Goal: Information Seeking & Learning: Learn about a topic

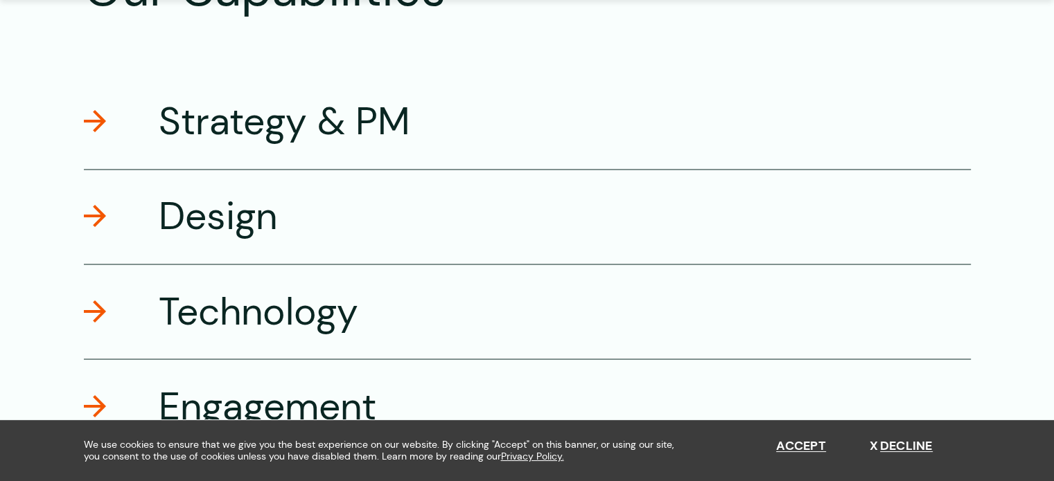
scroll to position [2393, 0]
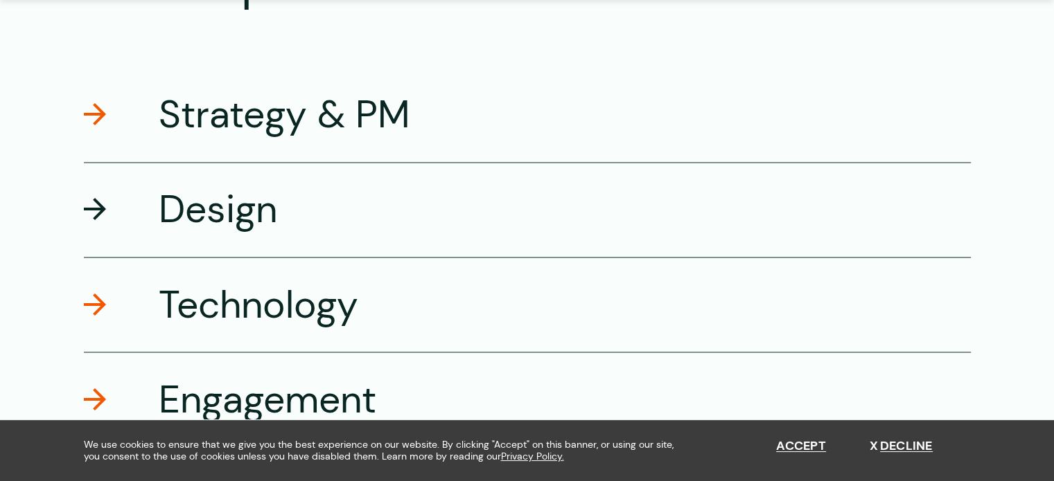
click at [258, 193] on h3 "Design" at bounding box center [218, 209] width 118 height 49
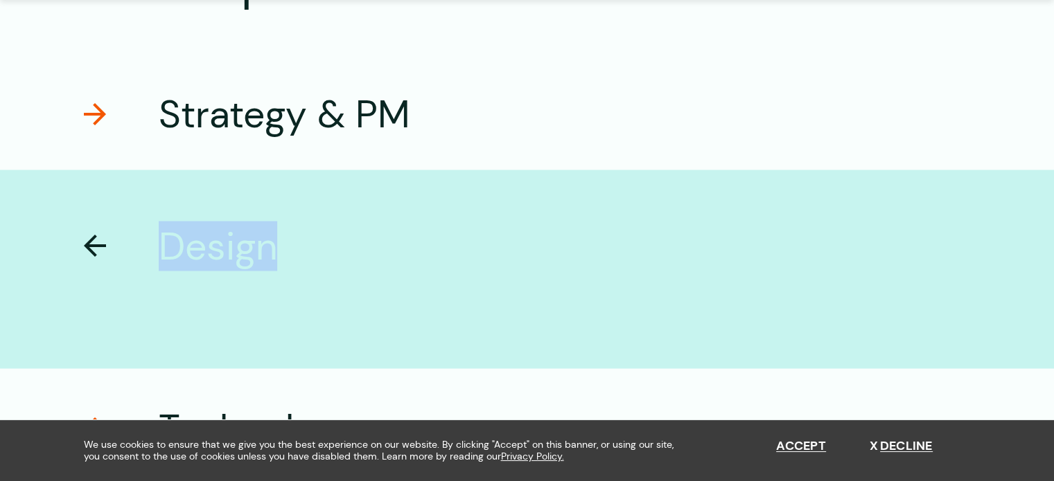
click at [258, 222] on h3 "Design" at bounding box center [218, 246] width 118 height 49
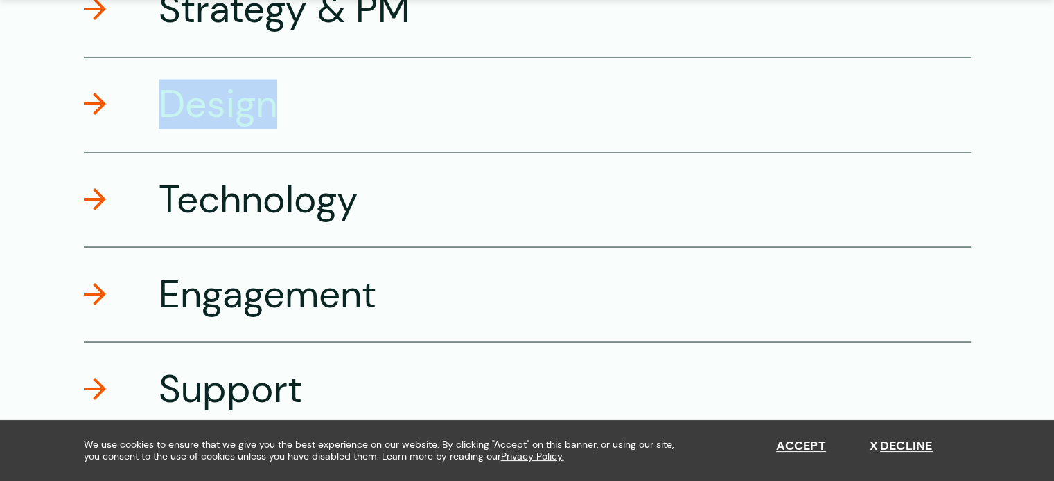
scroll to position [2502, 0]
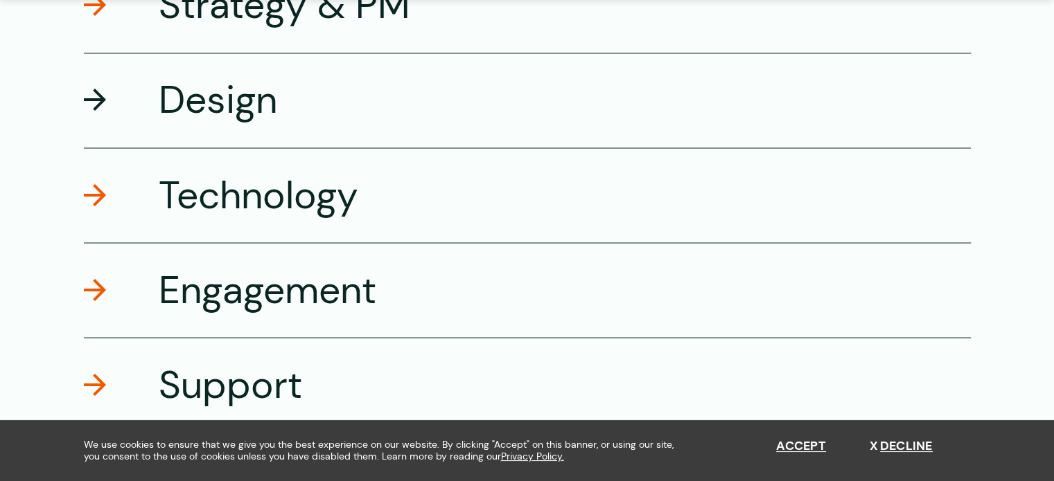
click at [100, 105] on span at bounding box center [95, 100] width 22 height 22
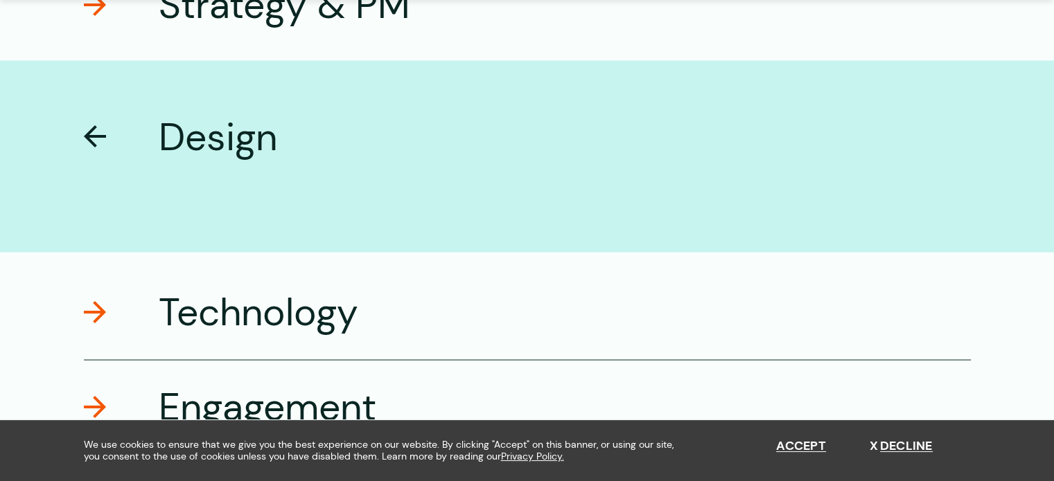
click at [100, 125] on span at bounding box center [95, 136] width 22 height 22
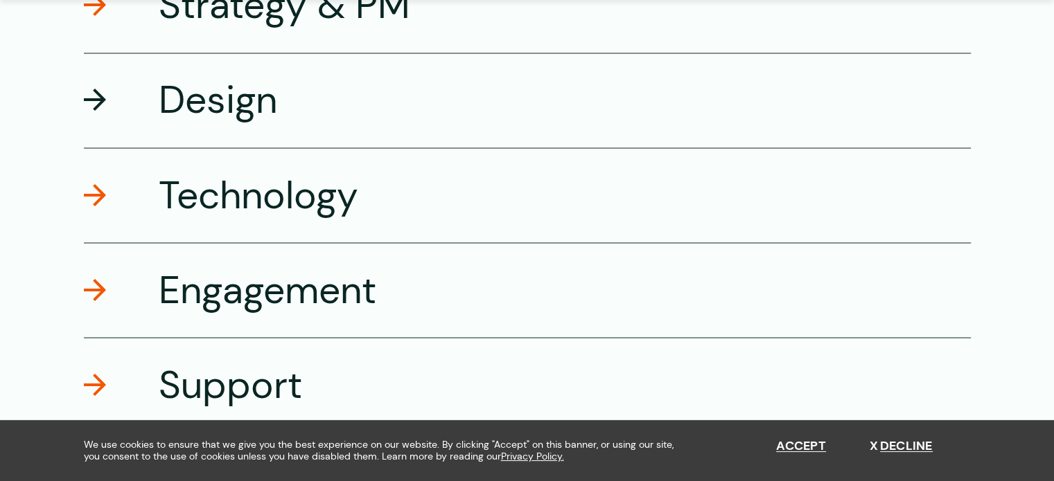
click at [145, 94] on div "Design" at bounding box center [527, 100] width 887 height 95
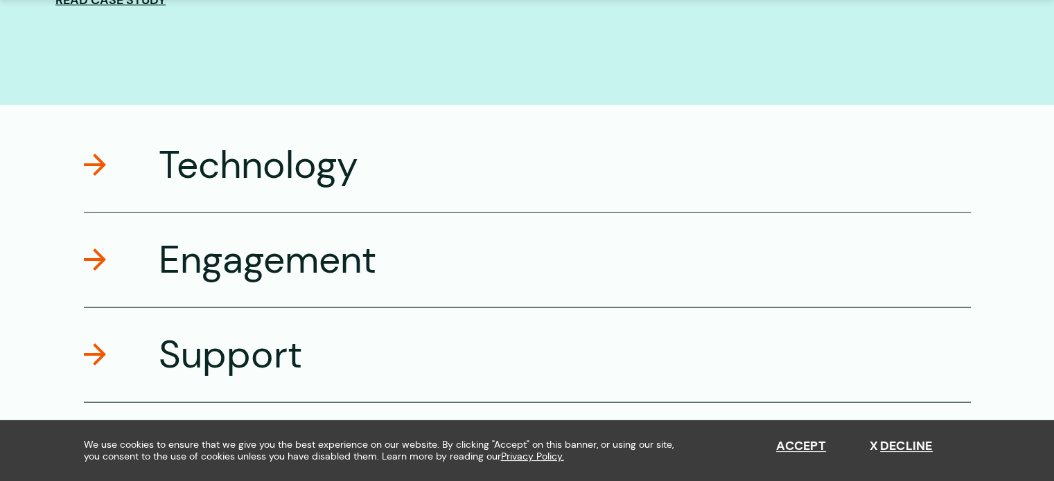
scroll to position [3317, 0]
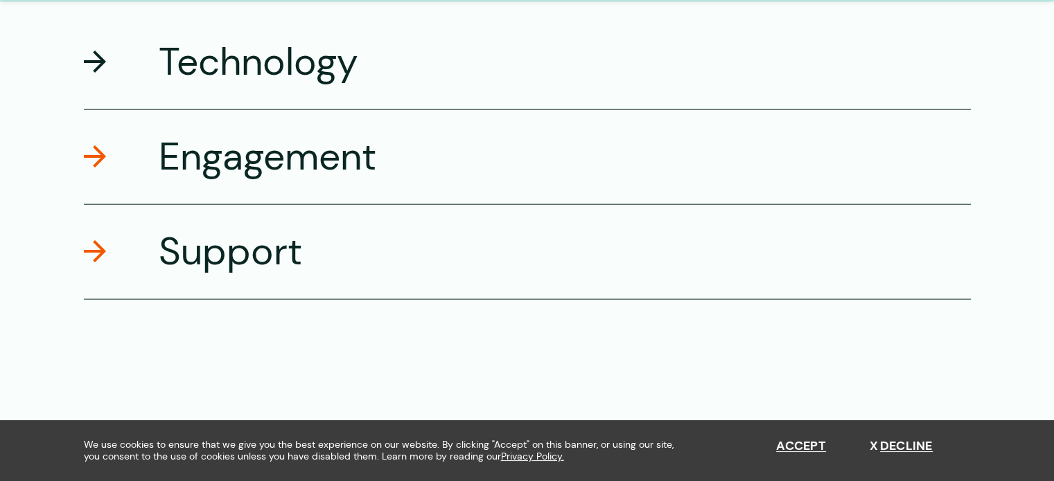
click at [105, 69] on span at bounding box center [95, 62] width 22 height 22
click at [105, 69] on div "Technology" at bounding box center [527, 62] width 887 height 95
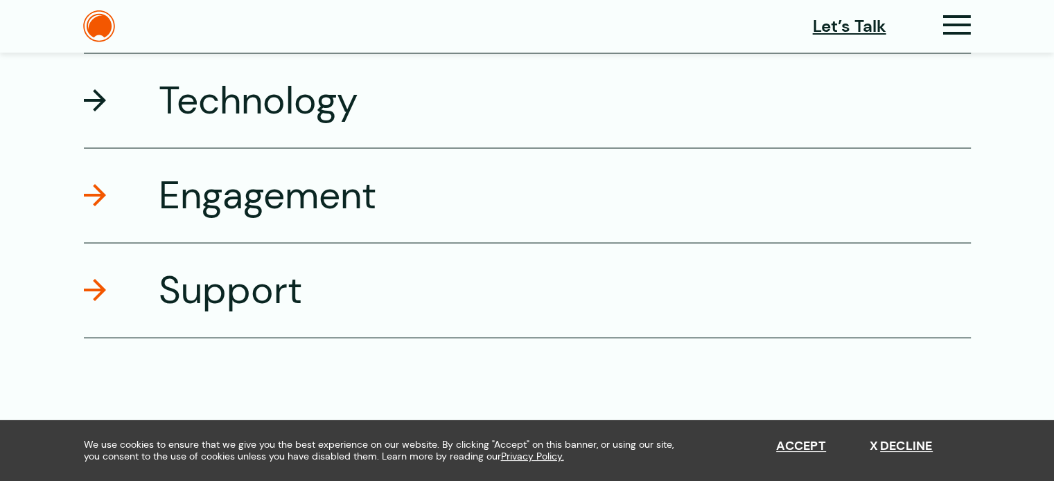
scroll to position [2596, 0]
click at [96, 98] on span at bounding box center [95, 100] width 22 height 22
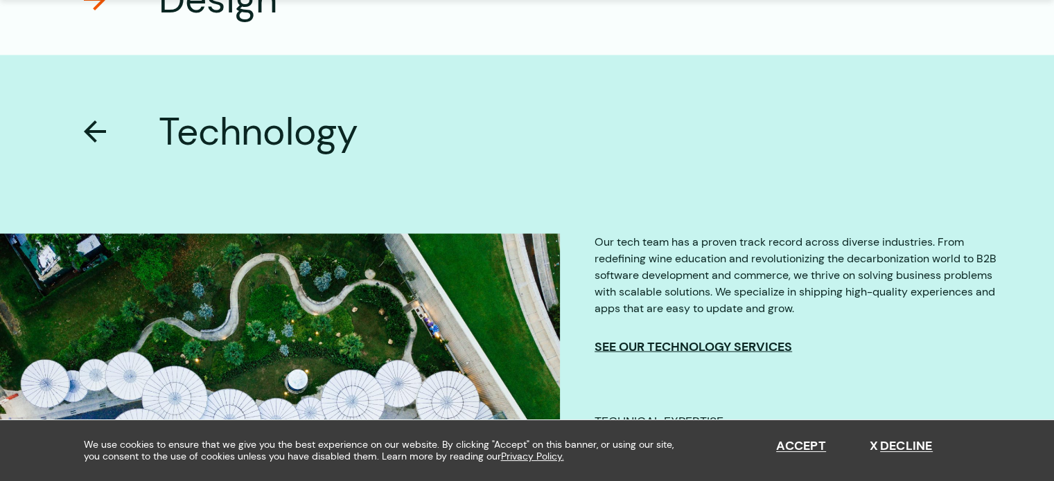
scroll to position [2605, 0]
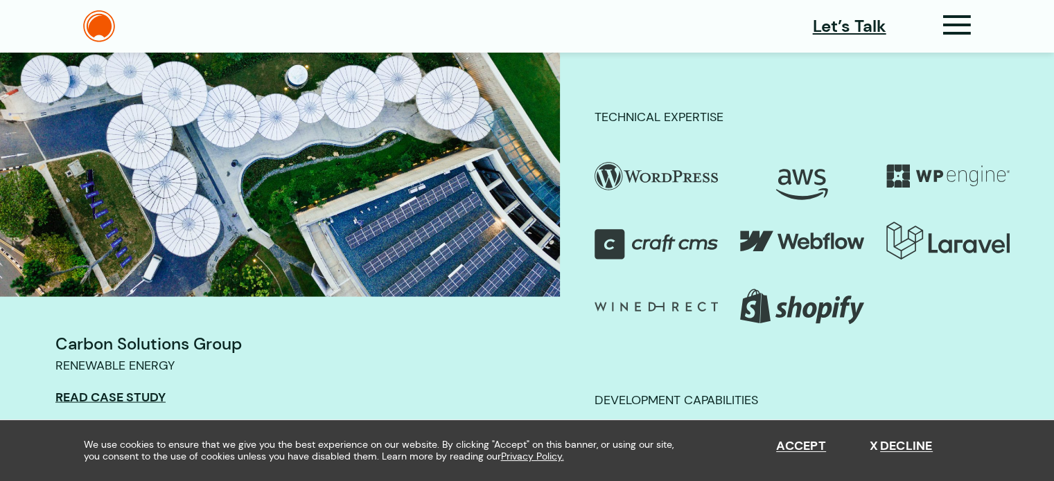
drag, startPoint x: 1057, startPoint y: 233, endPoint x: 1058, endPoint y: 256, distance: 22.9
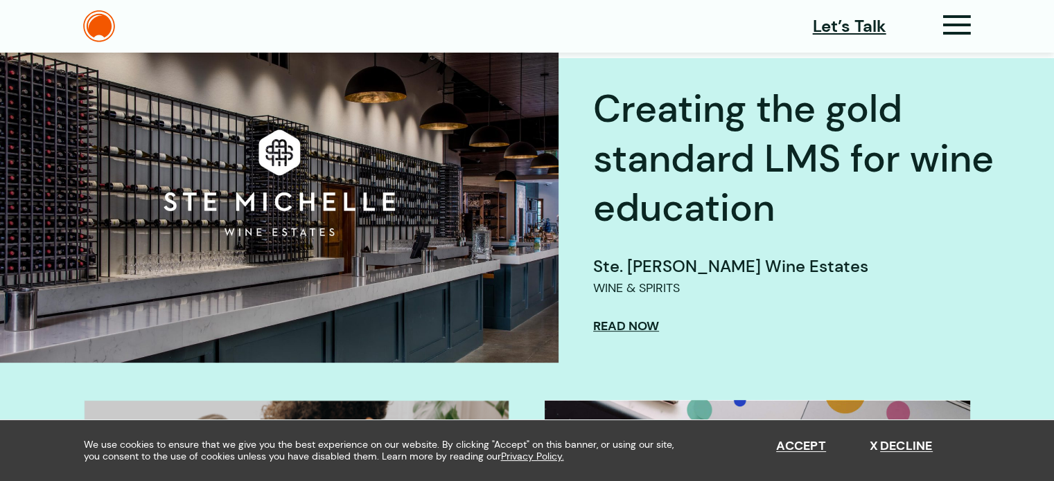
scroll to position [0, 0]
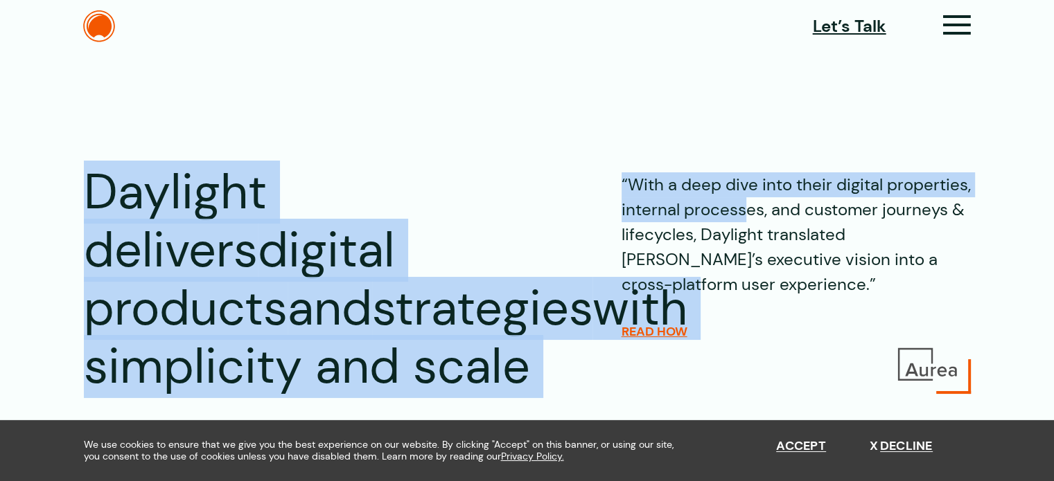
drag, startPoint x: 1052, startPoint y: -3, endPoint x: 1052, endPoint y: -14, distance: 11.1
